Goal: Information Seeking & Learning: Check status

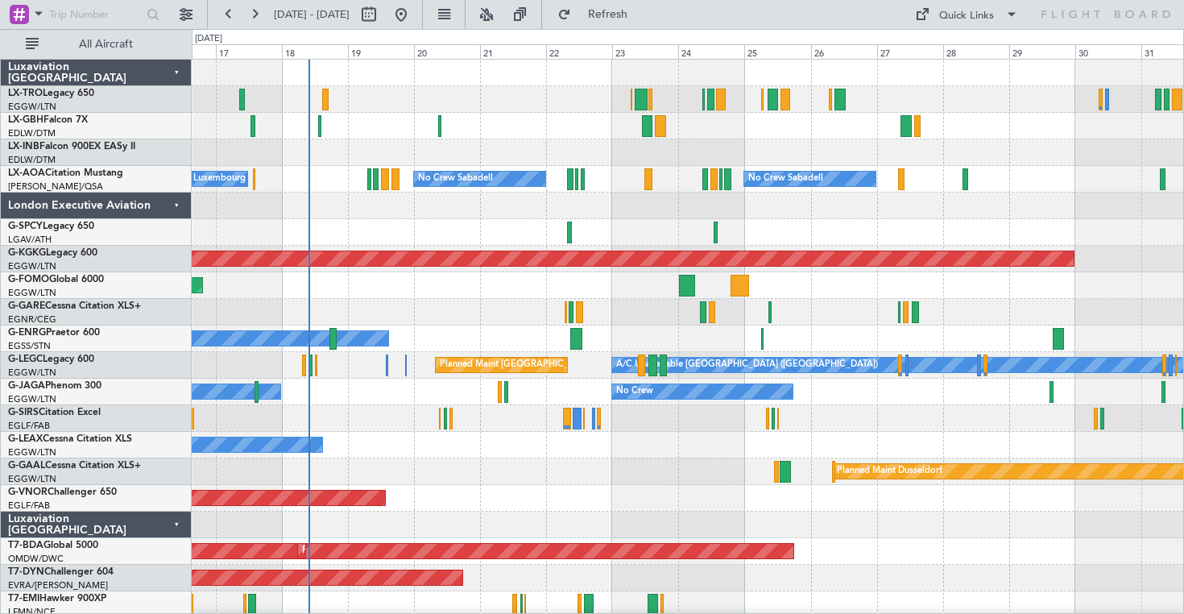
click at [762, 227] on div at bounding box center [688, 232] width 992 height 27
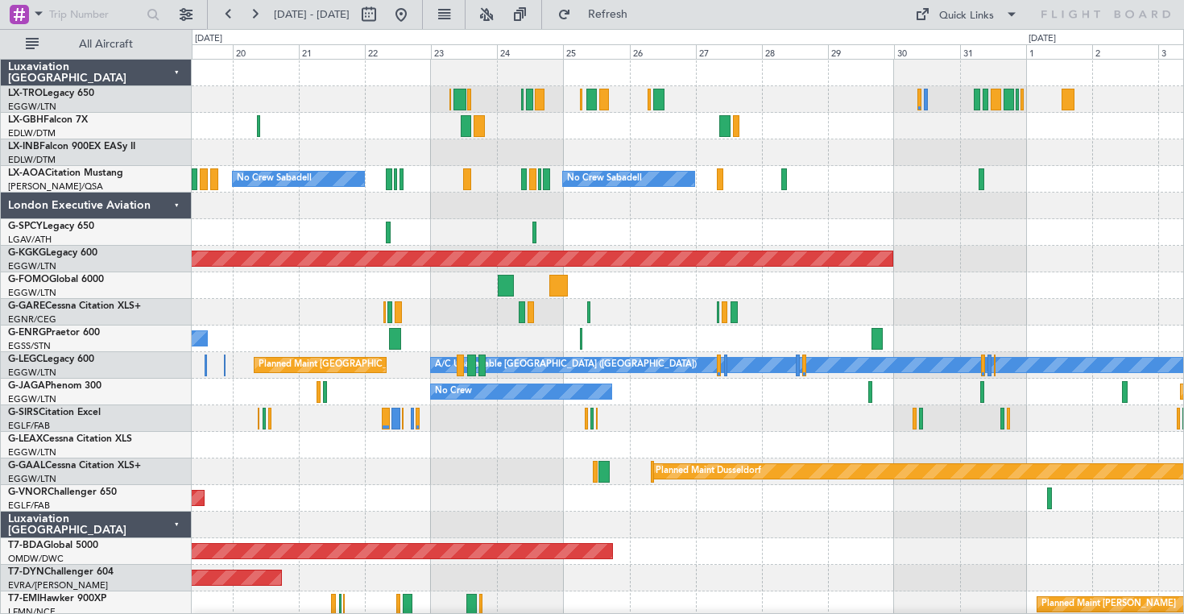
click at [730, 155] on div at bounding box center [688, 152] width 992 height 27
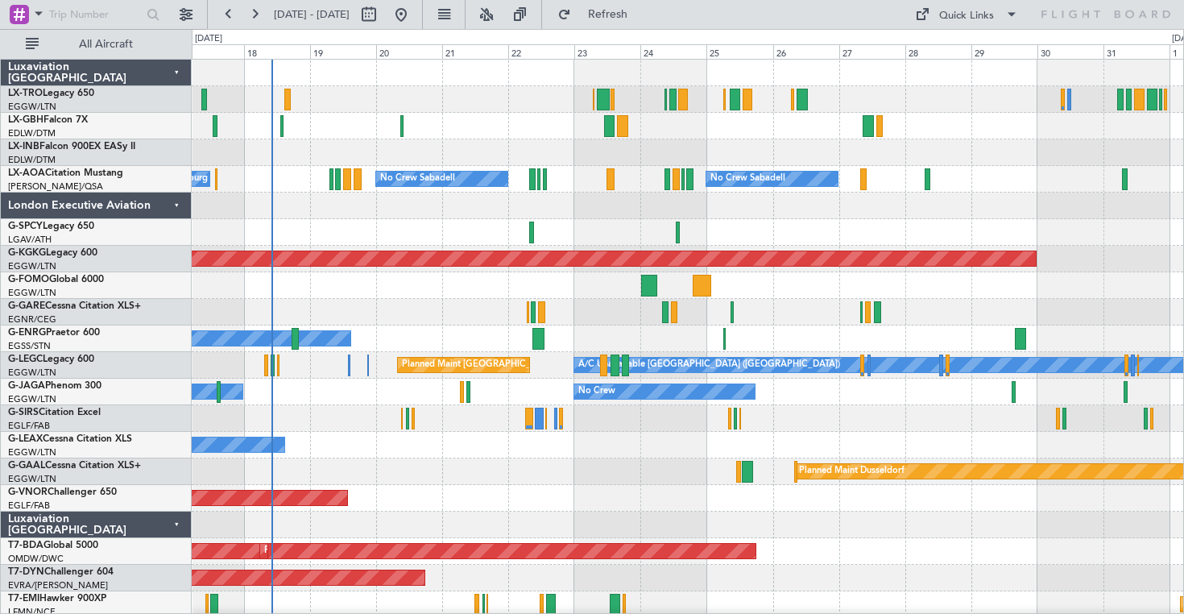
click at [483, 320] on div at bounding box center [688, 312] width 992 height 27
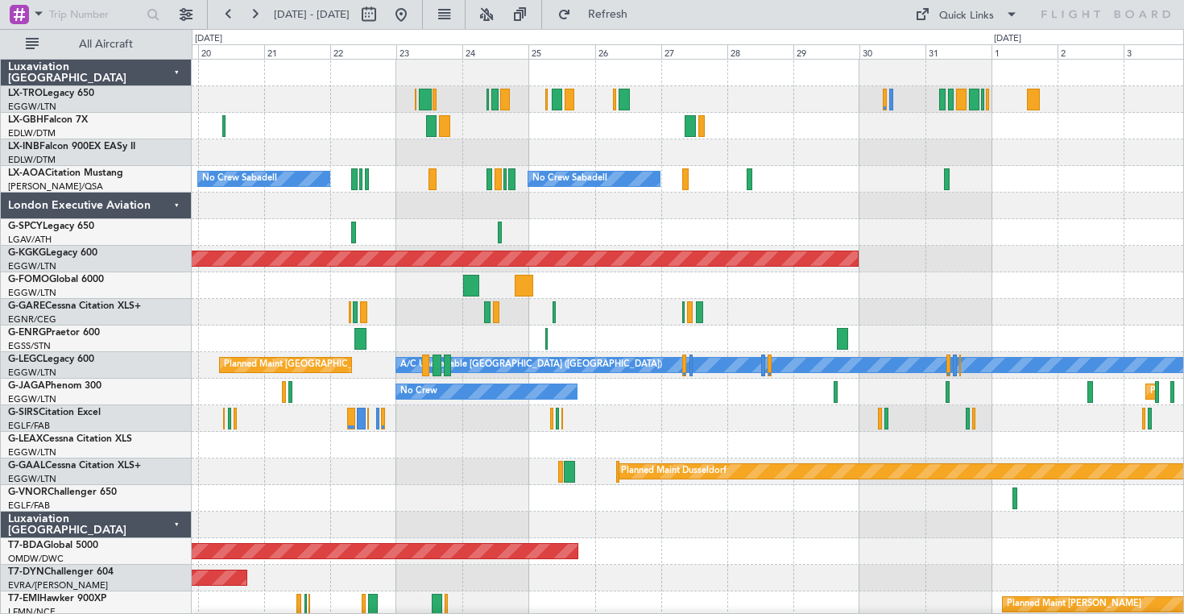
click at [841, 148] on div at bounding box center [688, 152] width 992 height 27
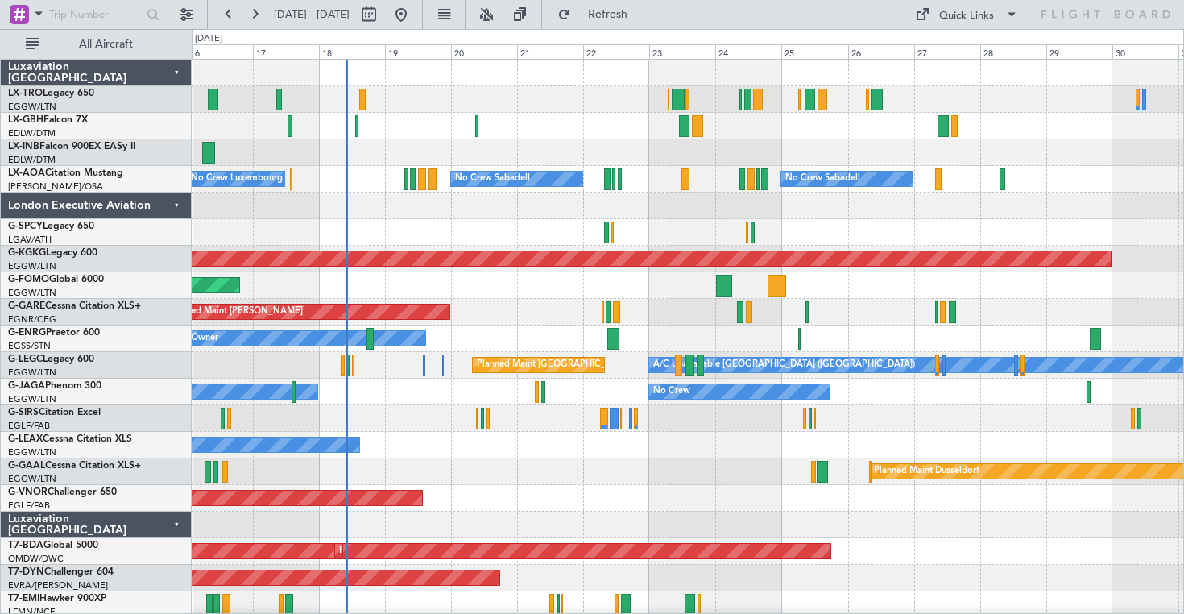
click at [565, 137] on div "Planned Maint Nice ([GEOGRAPHIC_DATA])" at bounding box center [688, 126] width 992 height 27
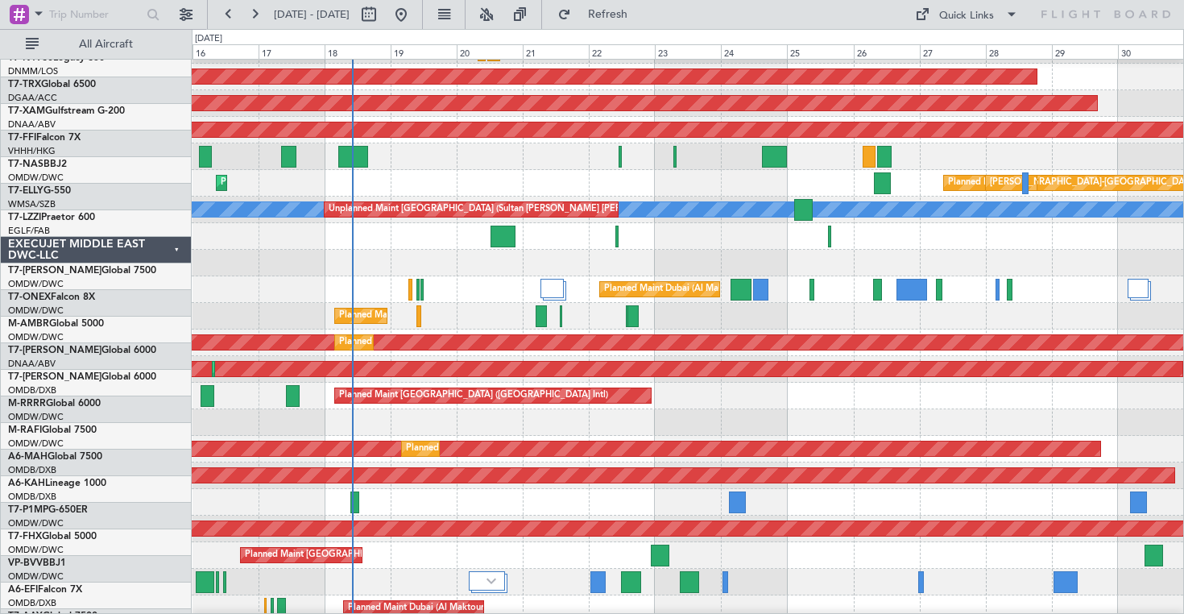
scroll to position [701, 0]
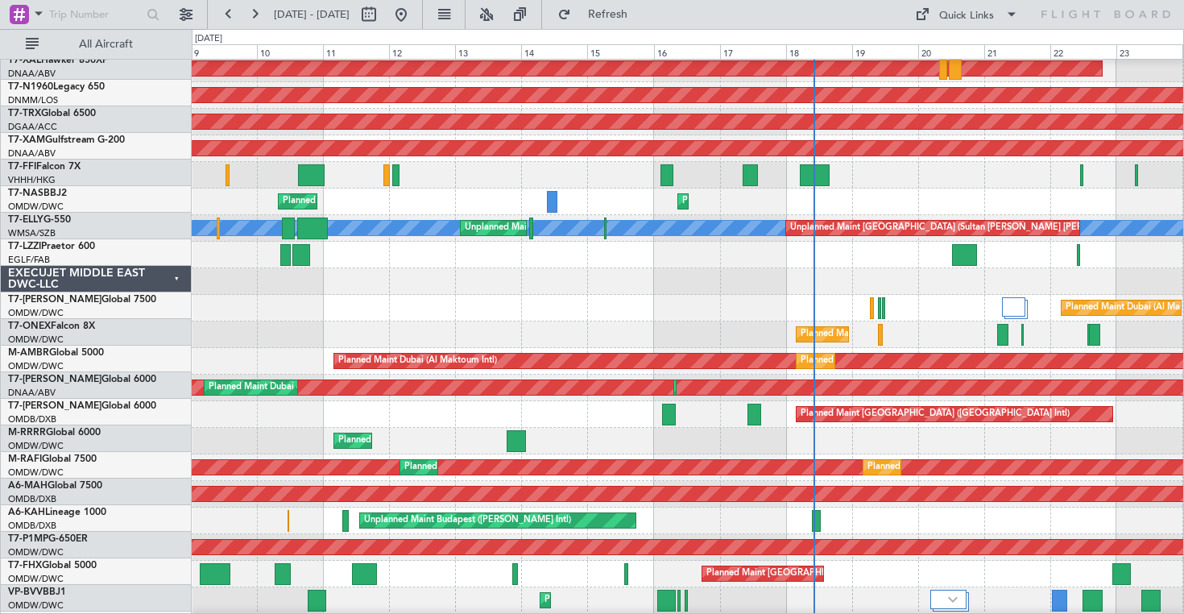
click at [789, 308] on div "Planned Maint Dubai (Al Maktoum Intl)" at bounding box center [688, 308] width 992 height 27
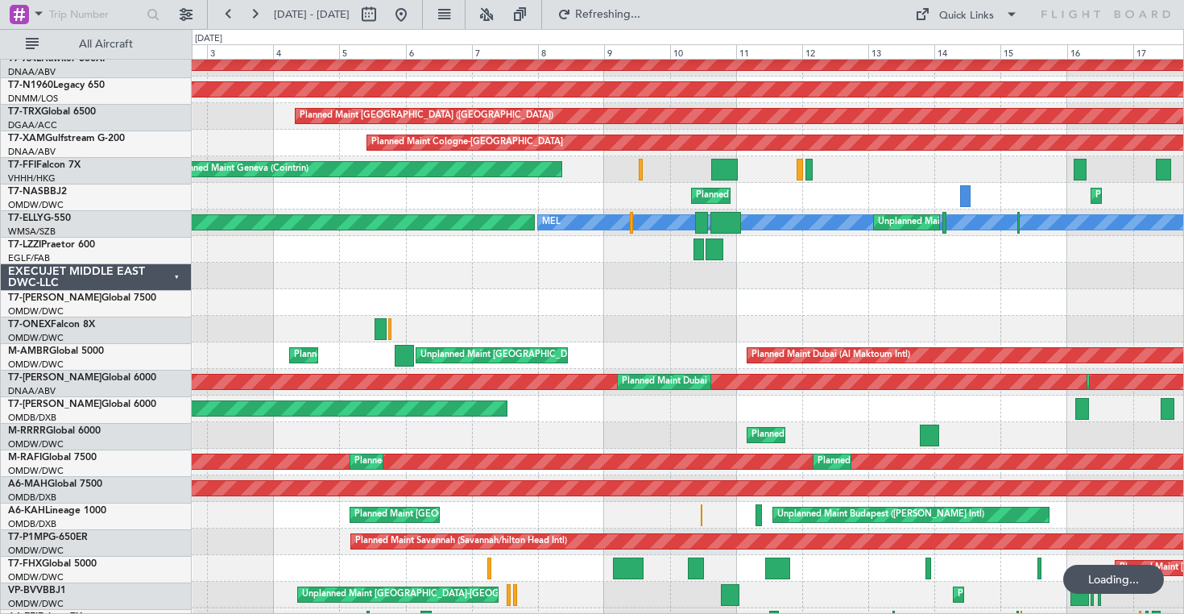
scroll to position [674, 0]
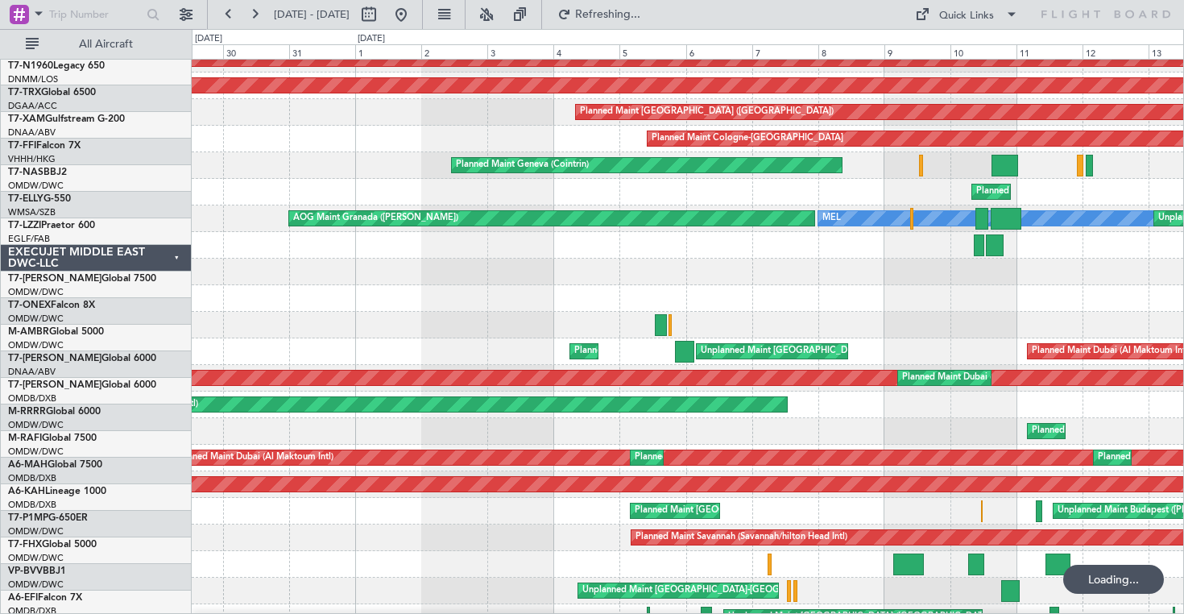
click at [615, 285] on div at bounding box center [688, 298] width 992 height 27
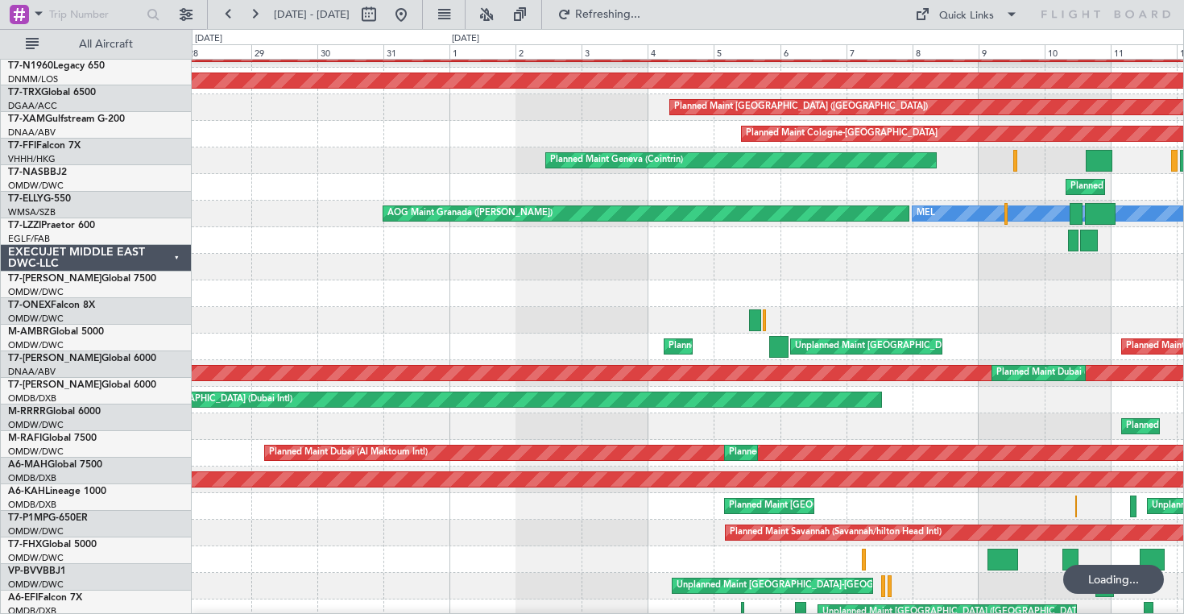
scroll to position [683, 0]
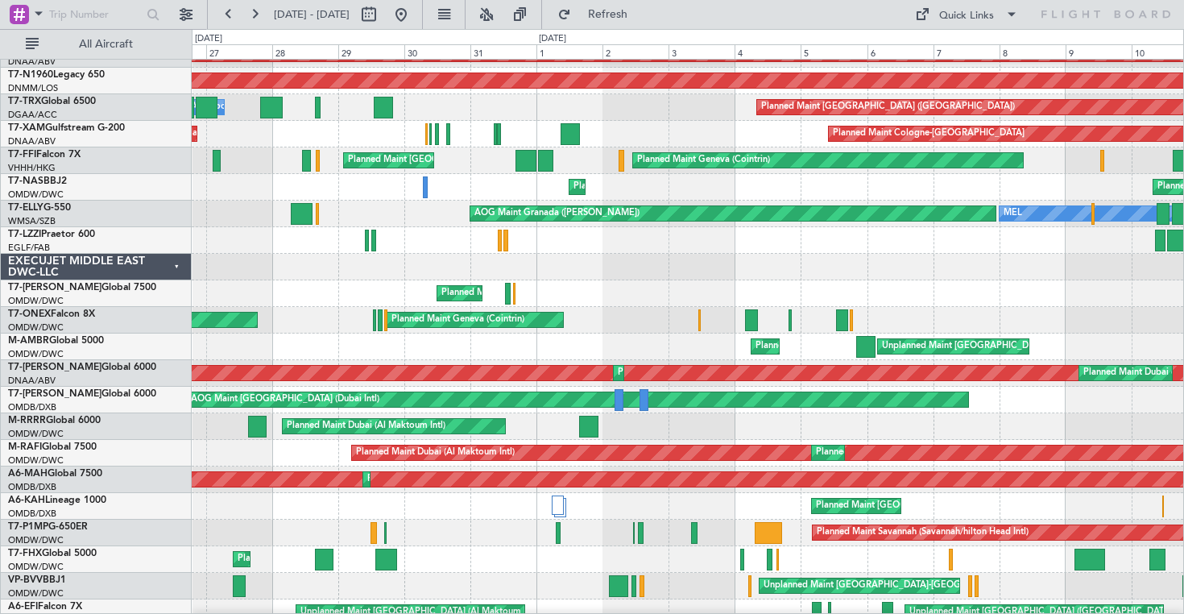
click at [664, 263] on div at bounding box center [688, 267] width 992 height 27
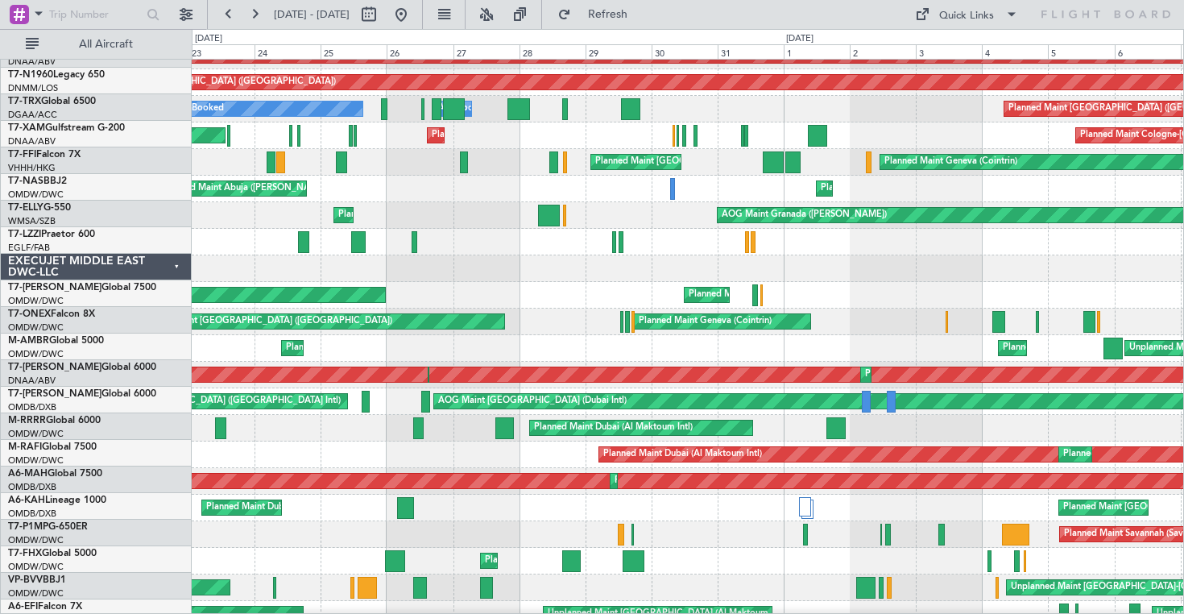
scroll to position [681, 0]
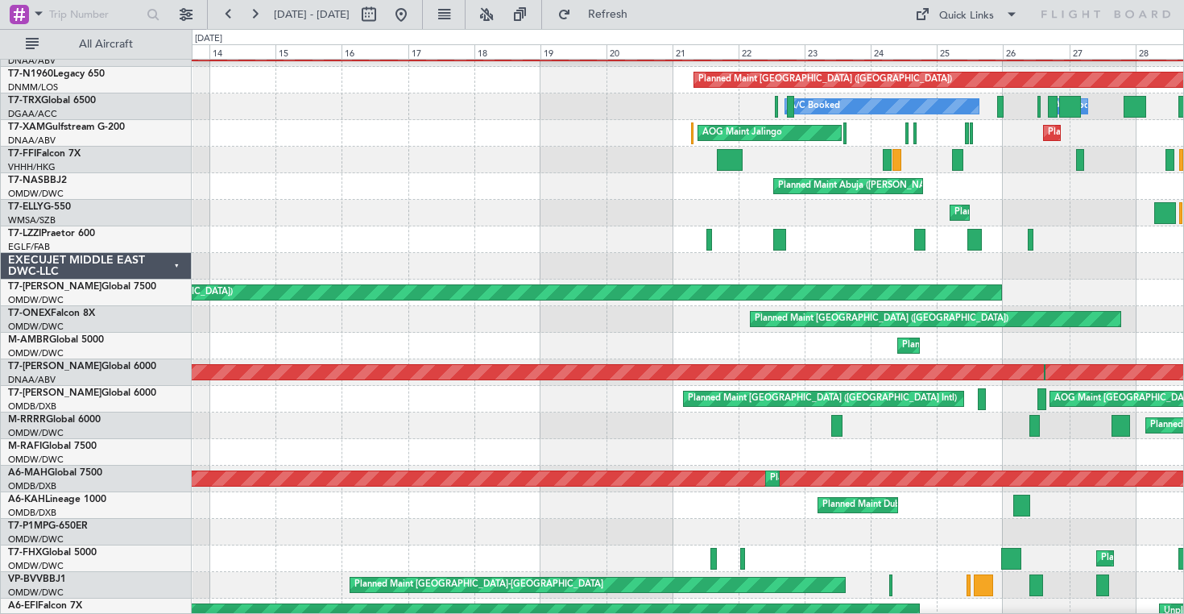
click at [1090, 276] on div at bounding box center [688, 266] width 992 height 27
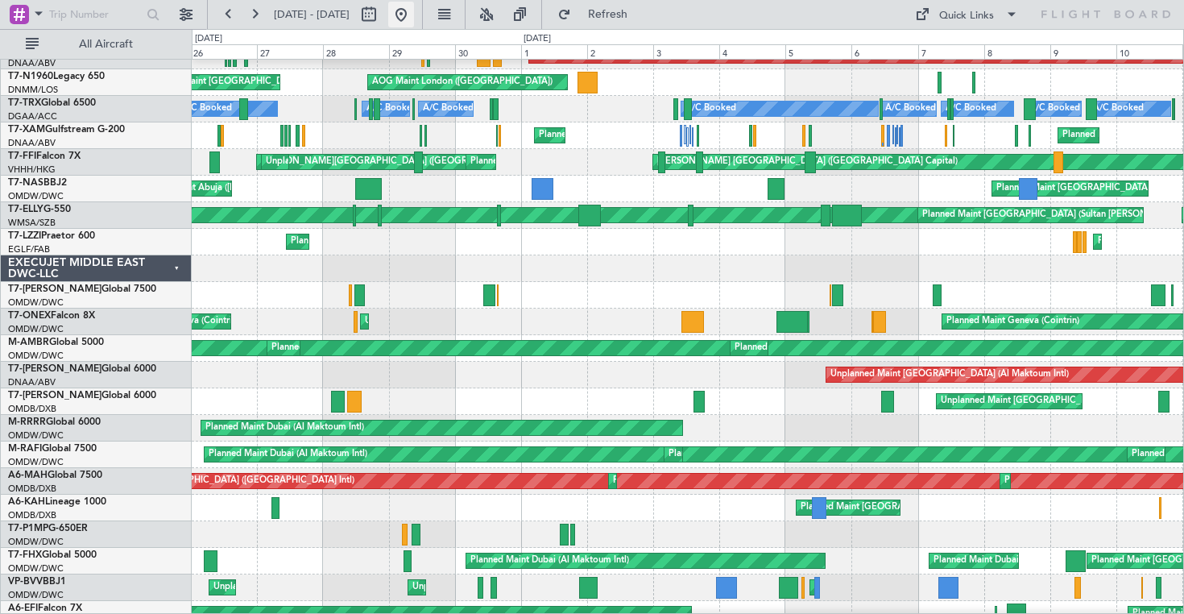
click at [414, 15] on button at bounding box center [401, 15] width 26 height 26
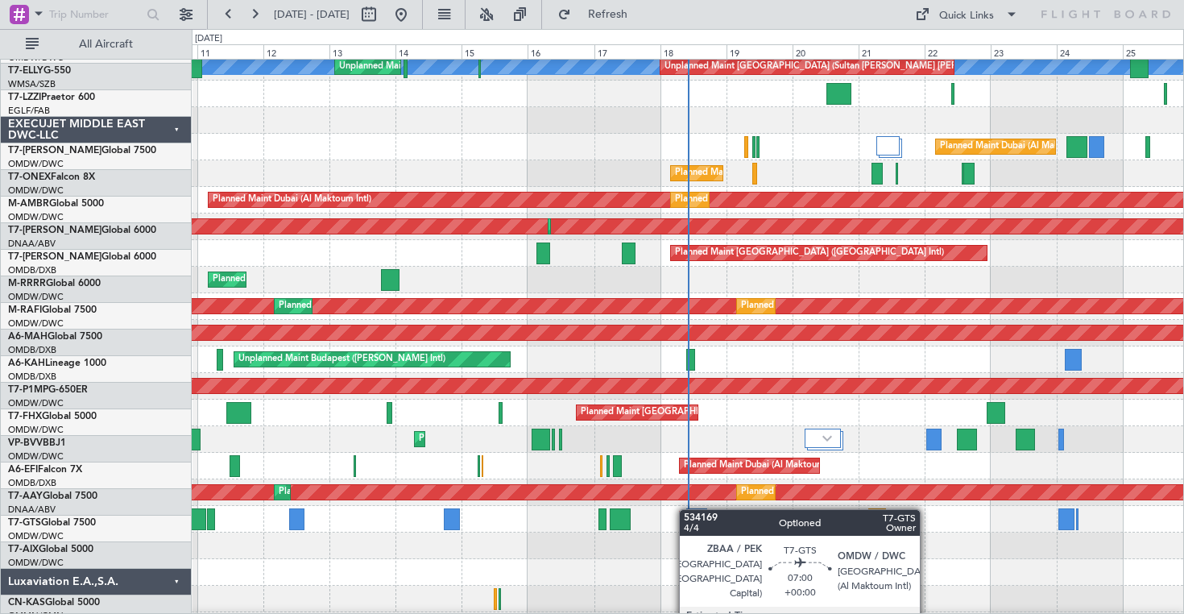
scroll to position [831, 0]
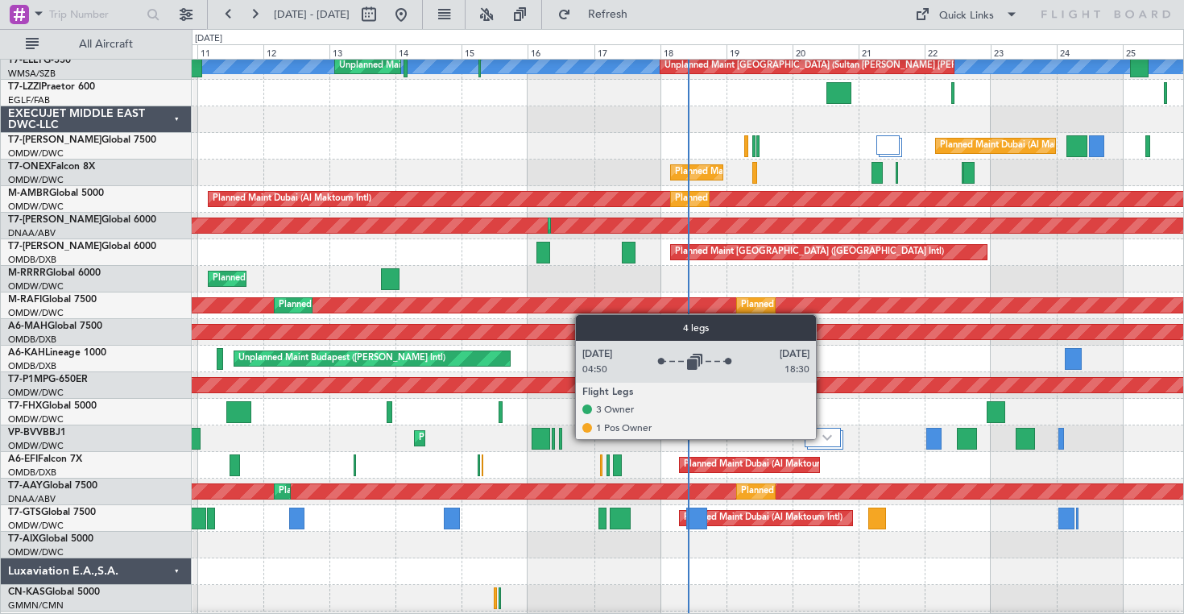
click at [823, 438] on img at bounding box center [827, 437] width 10 height 6
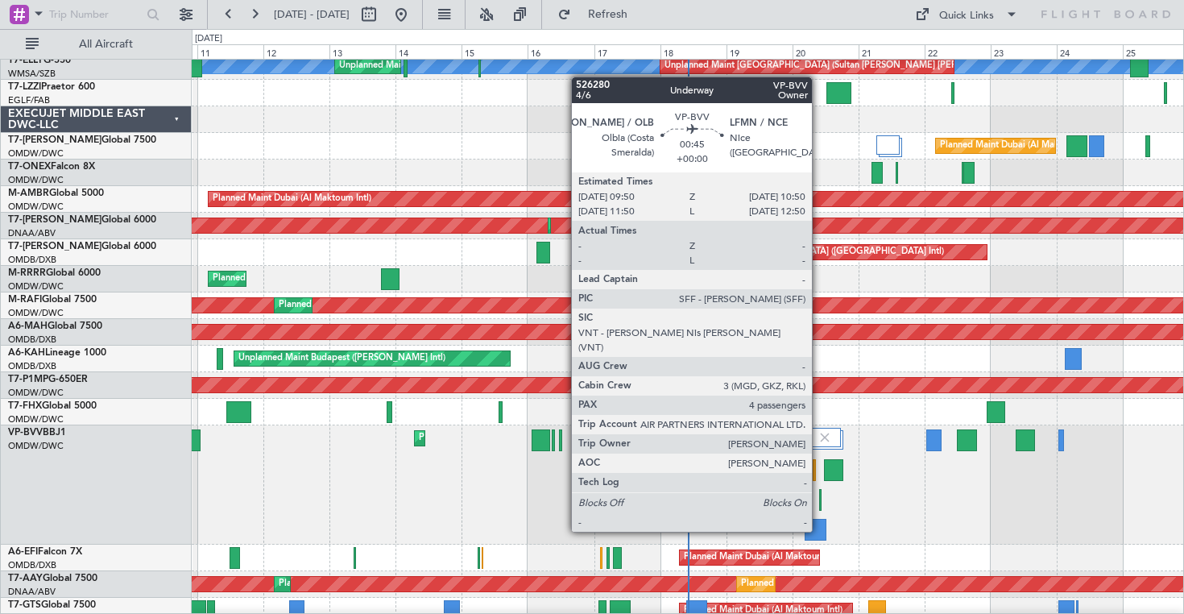
click at [819, 502] on div at bounding box center [820, 500] width 3 height 22
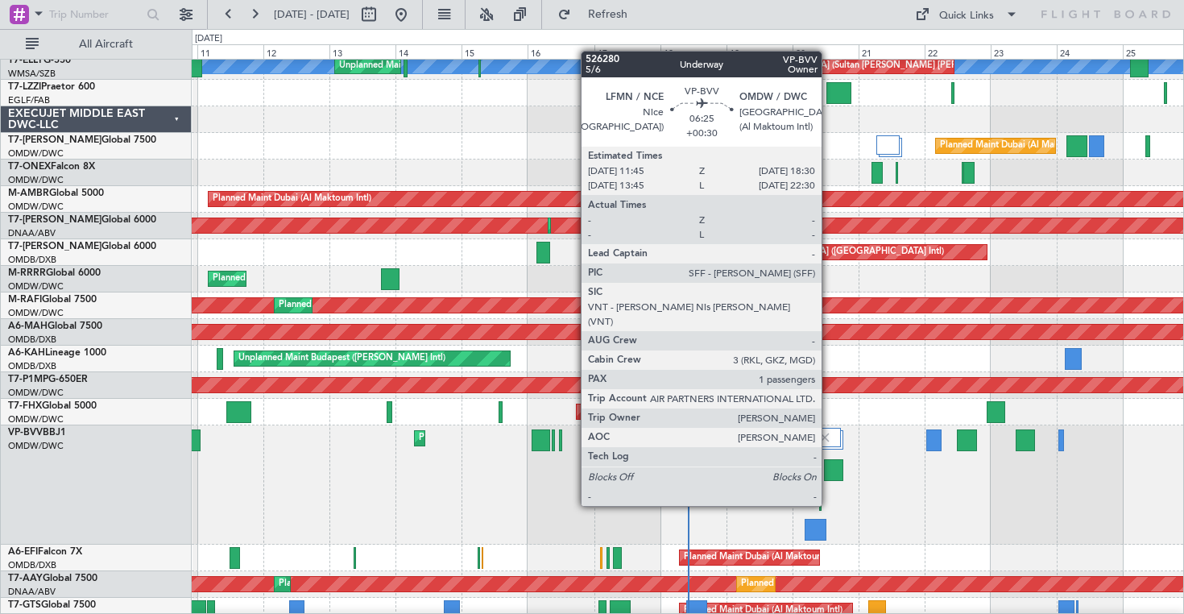
click at [829, 476] on div at bounding box center [833, 470] width 19 height 22
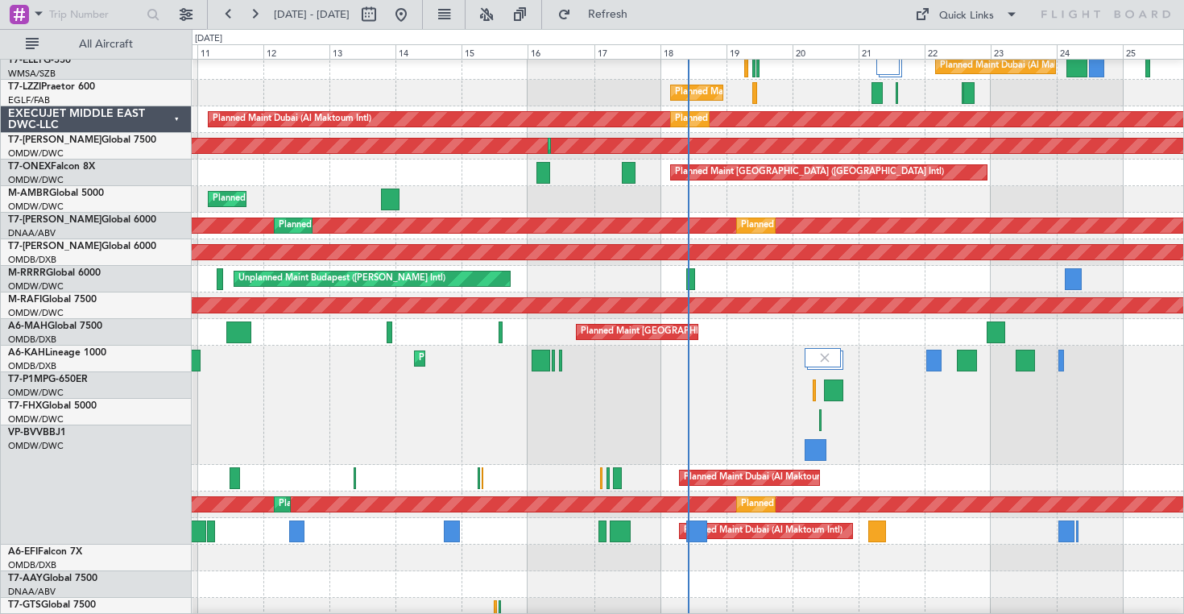
scroll to position [976, 0]
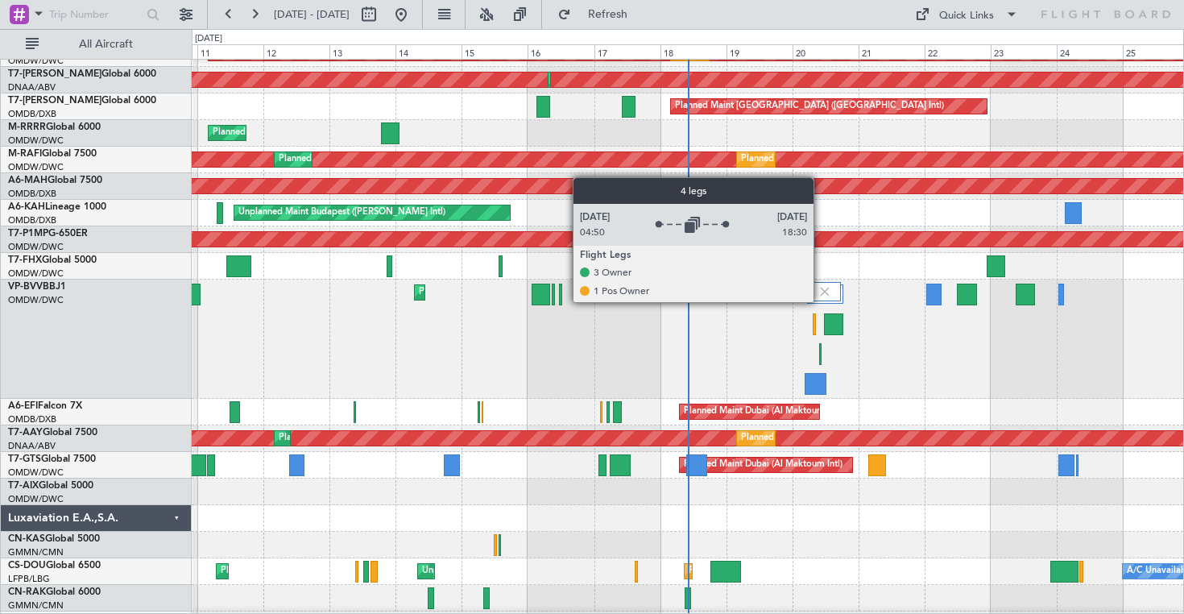
click at [818, 304] on div at bounding box center [824, 299] width 38 height 34
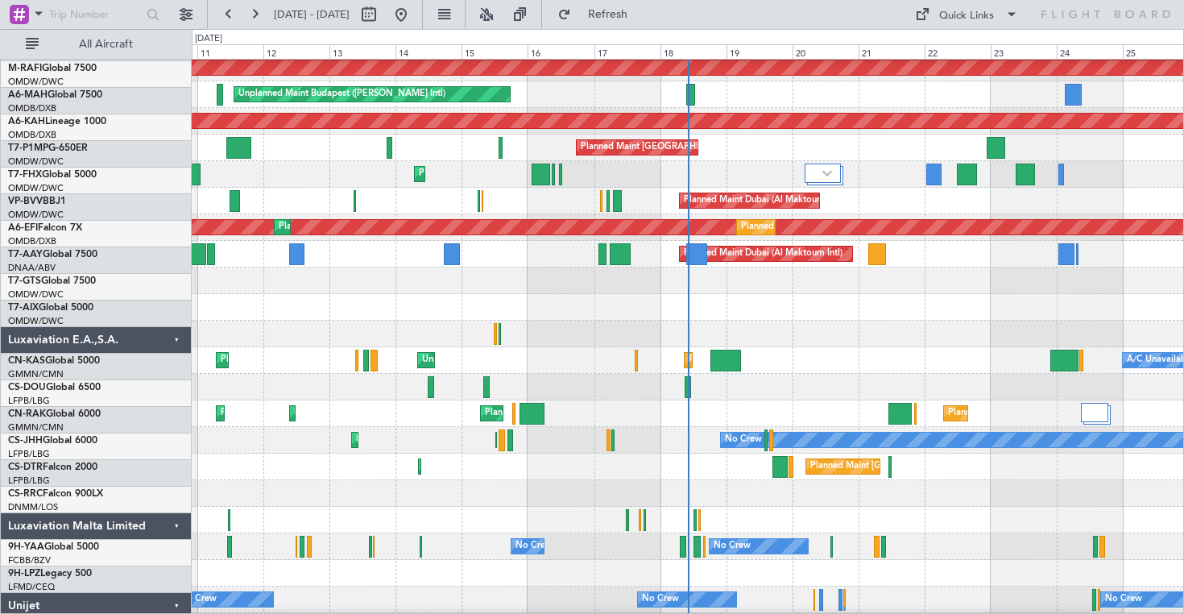
scroll to position [1120, 0]
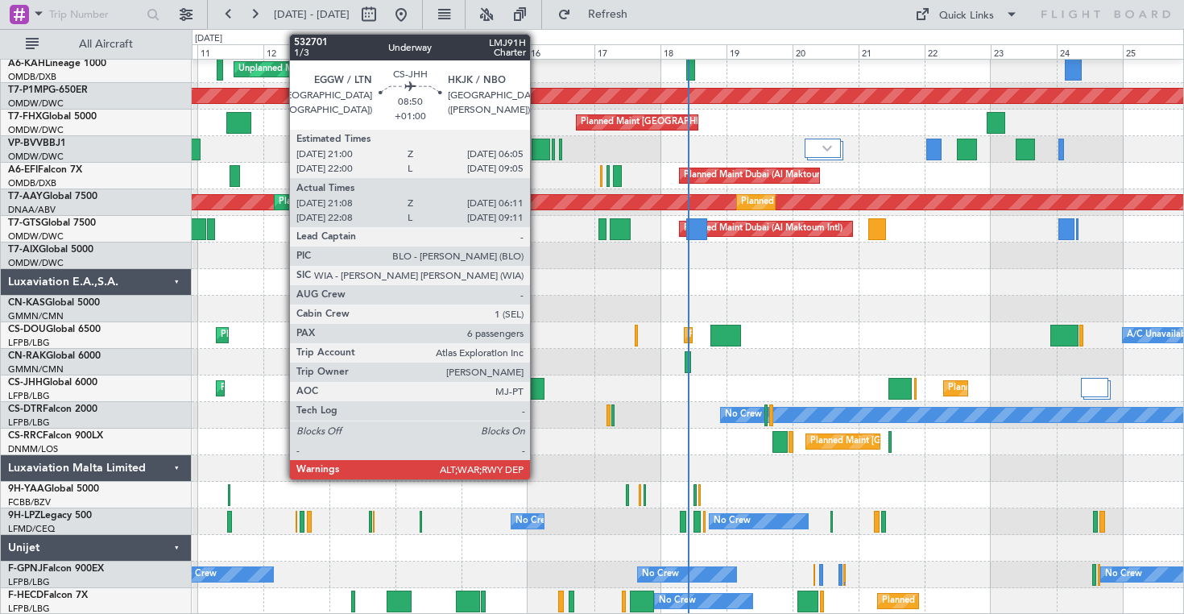
click at [537, 384] on div at bounding box center [532, 389] width 25 height 22
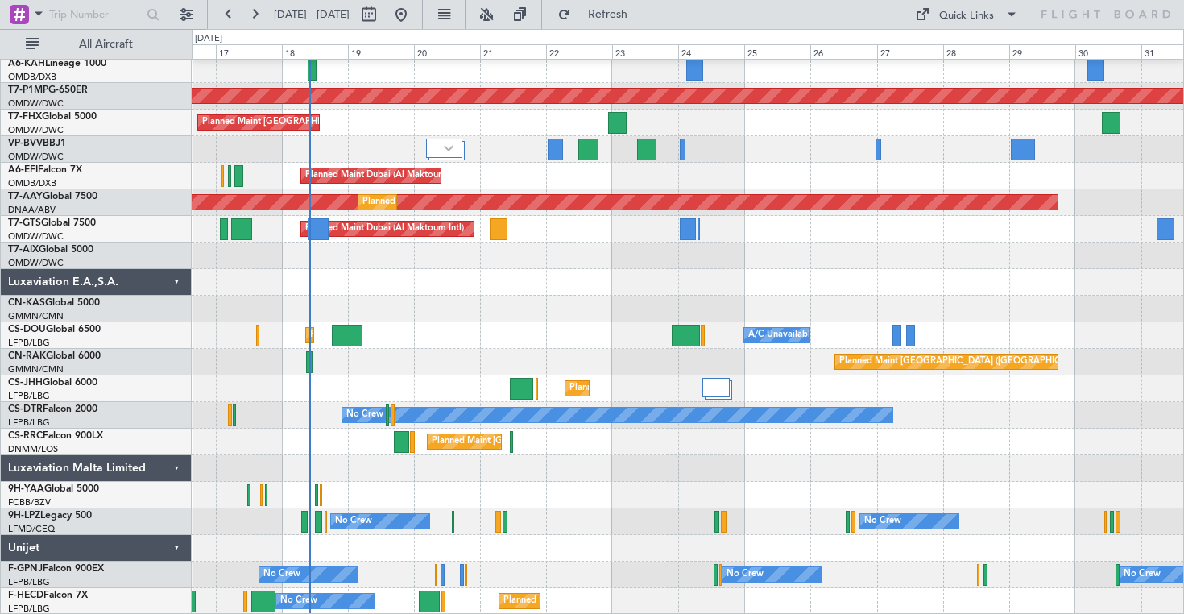
click at [517, 472] on div at bounding box center [688, 468] width 992 height 27
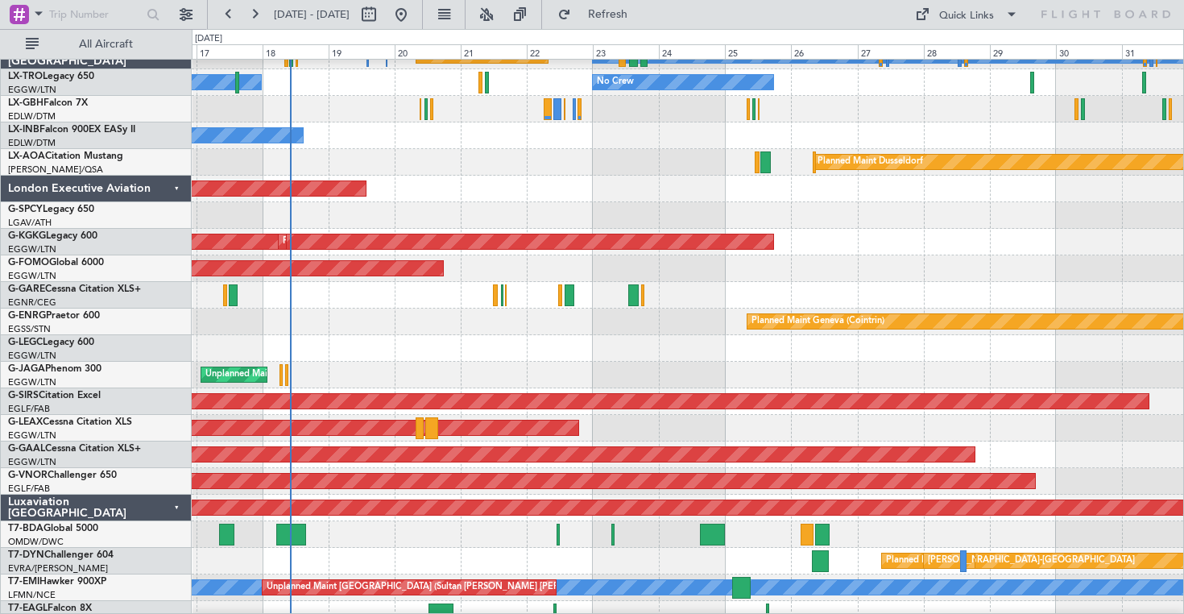
scroll to position [0, 0]
